Goal: Find contact information: Find contact information

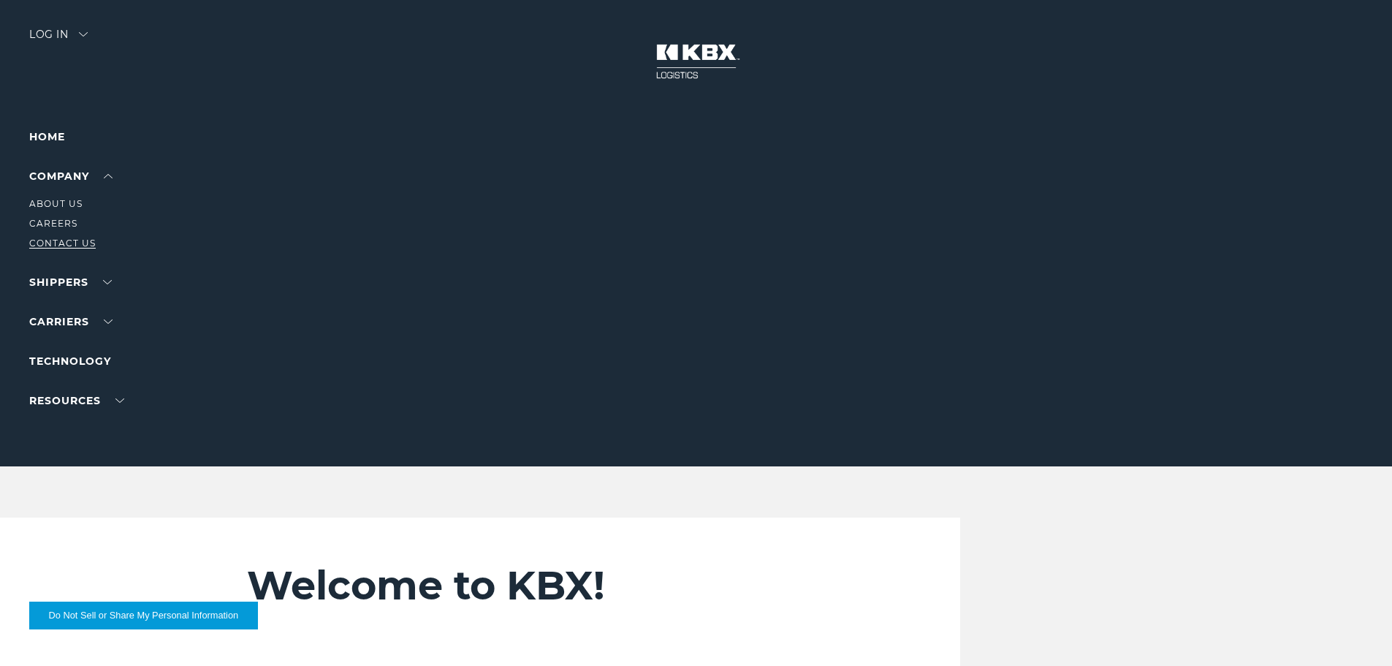
click at [61, 243] on link "Contact Us" at bounding box center [62, 242] width 66 height 11
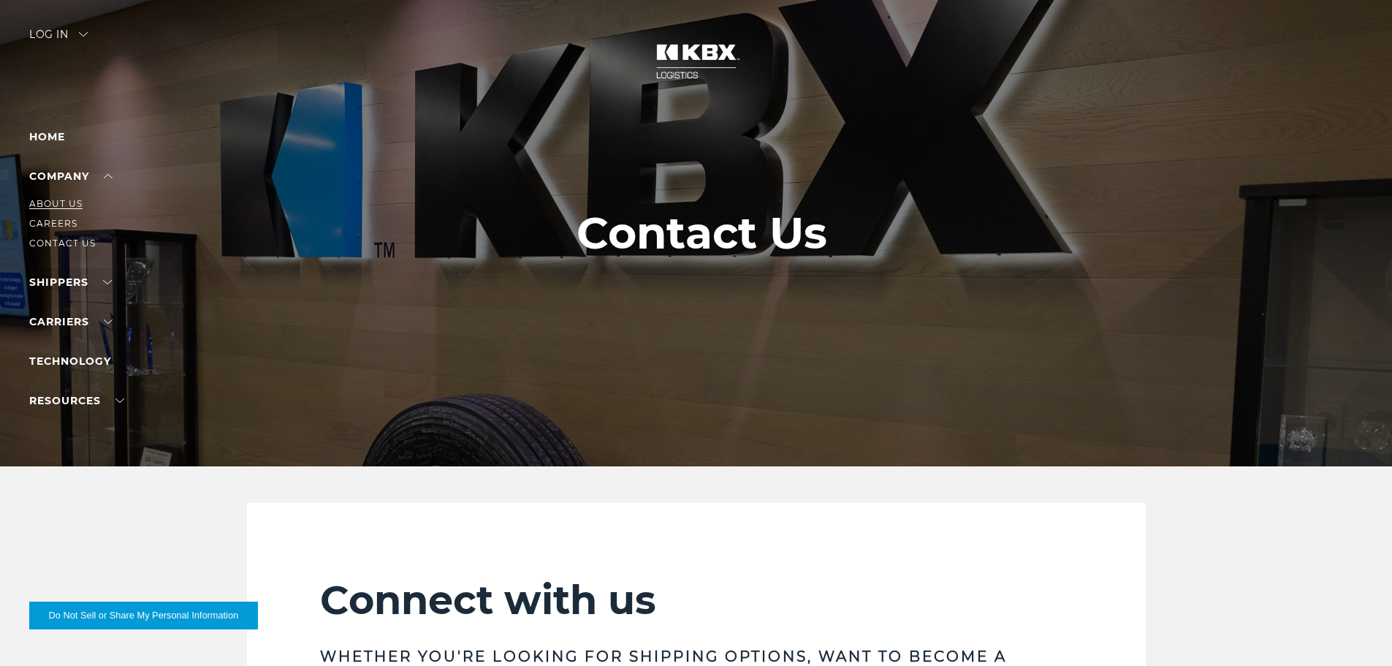
click at [74, 206] on link "About Us" at bounding box center [55, 203] width 53 height 11
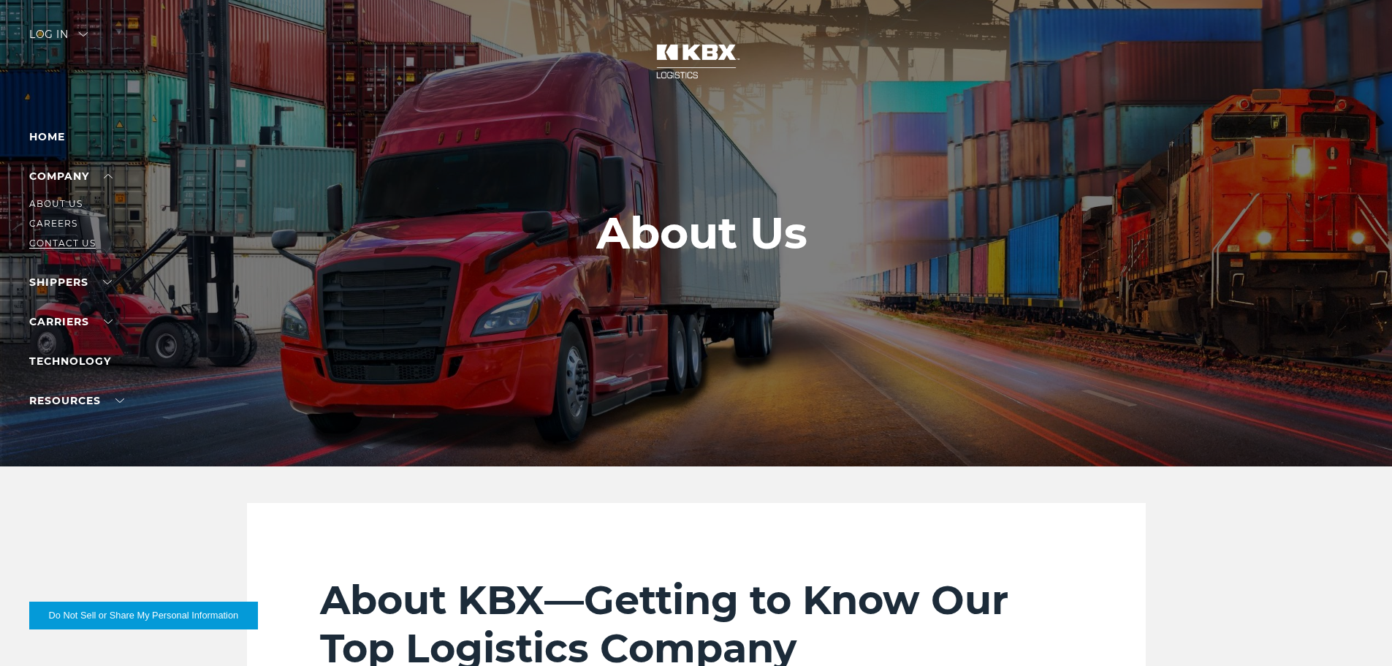
click at [59, 243] on link "Contact Us" at bounding box center [62, 242] width 66 height 11
